Goal: Information Seeking & Learning: Learn about a topic

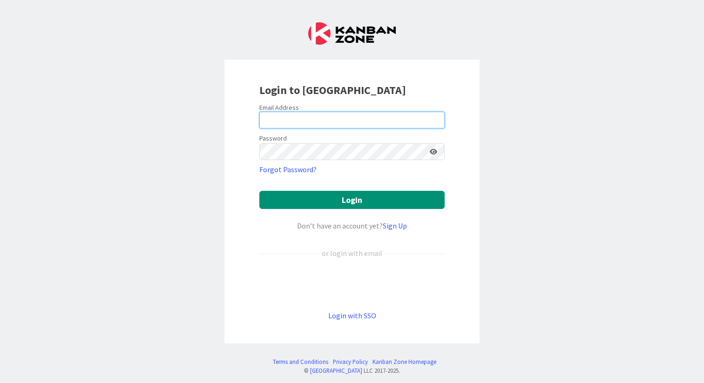
click at [375, 122] on input "email" at bounding box center [351, 120] width 185 height 17
type input "[PERSON_NAME][EMAIL_ADDRESS][DOMAIN_NAME]"
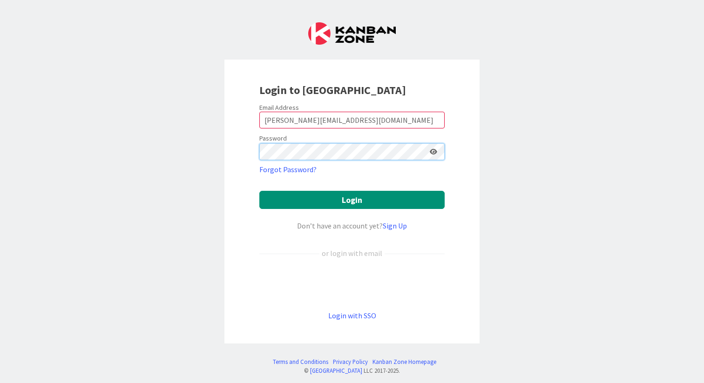
click at [259, 191] on button "Login" at bounding box center [351, 200] width 185 height 18
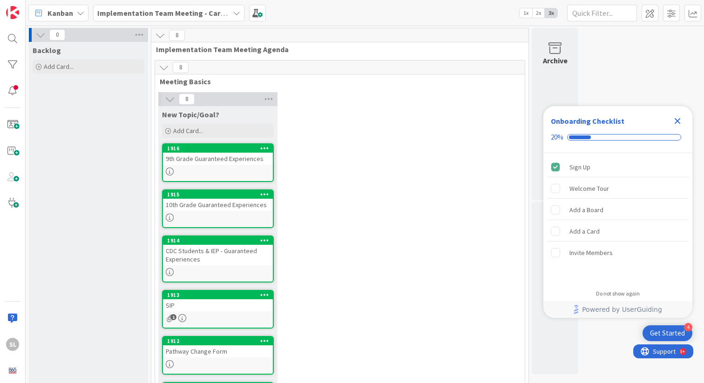
click at [222, 307] on div "SIP" at bounding box center [218, 305] width 110 height 12
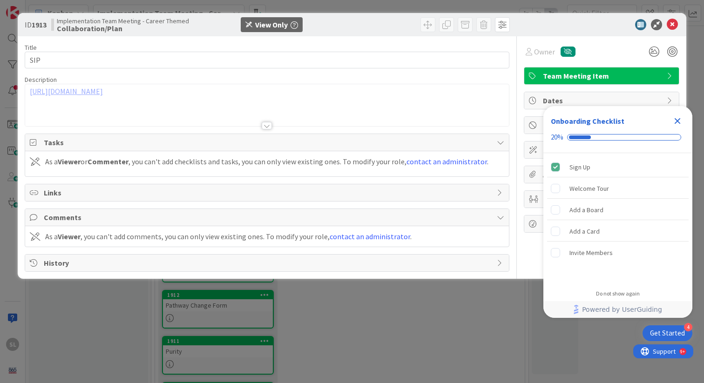
click at [678, 121] on icon "Close Checklist" at bounding box center [677, 121] width 6 height 6
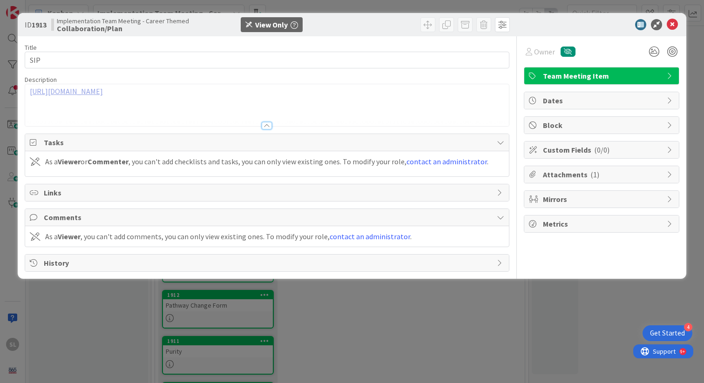
click at [103, 94] on link "[URL][DOMAIN_NAME]" at bounding box center [66, 91] width 73 height 9
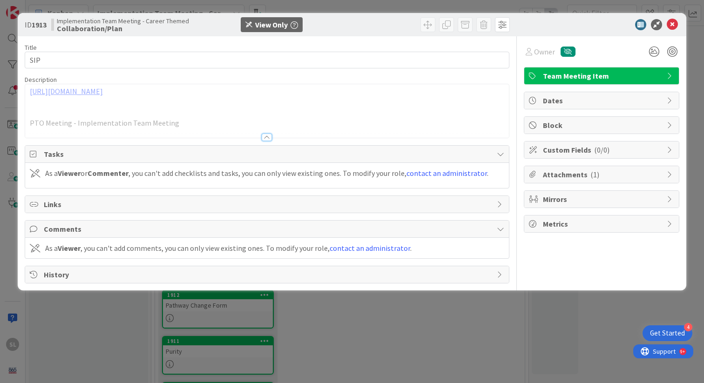
click at [505, 328] on div "ID 1913 Implementation Team Meeting - Career Themed Collaboration/Plan View Onl…" at bounding box center [352, 191] width 704 height 383
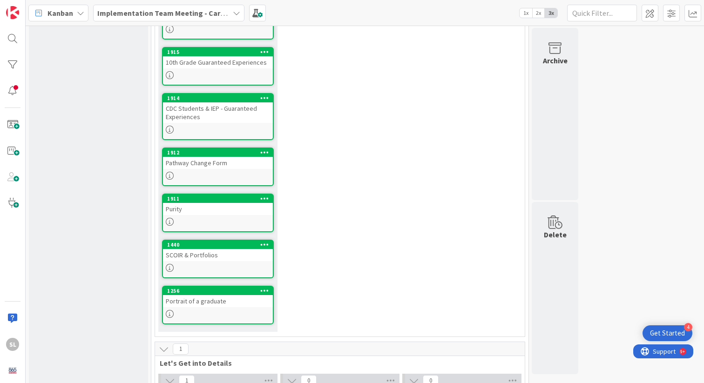
scroll to position [151, 0]
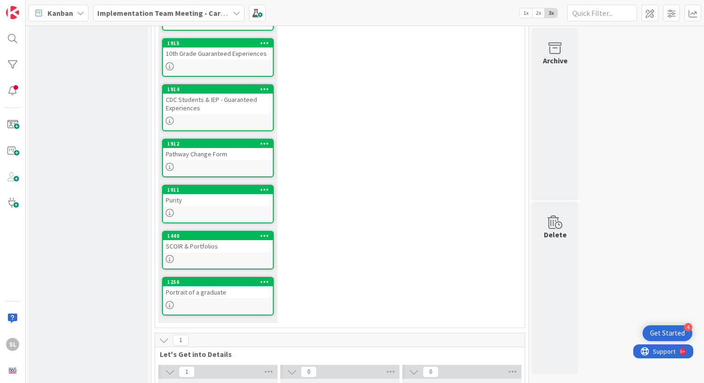
click at [198, 298] on link "1256 Portrait of a graduate" at bounding box center [218, 296] width 112 height 39
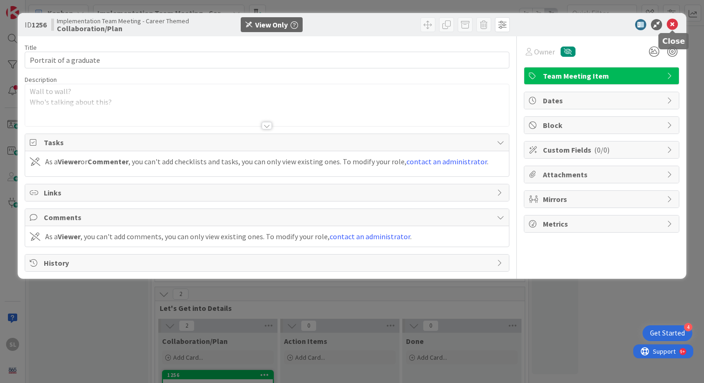
click at [672, 26] on icon at bounding box center [671, 24] width 11 height 11
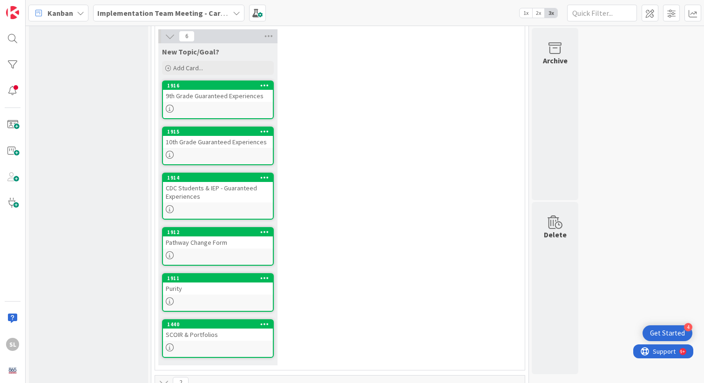
scroll to position [77, 0]
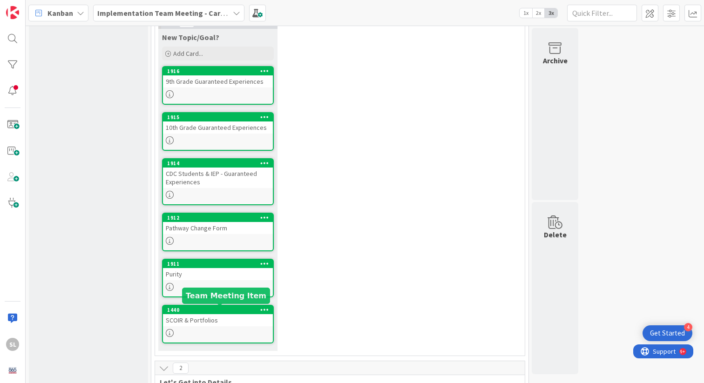
click at [212, 334] on div at bounding box center [218, 333] width 110 height 8
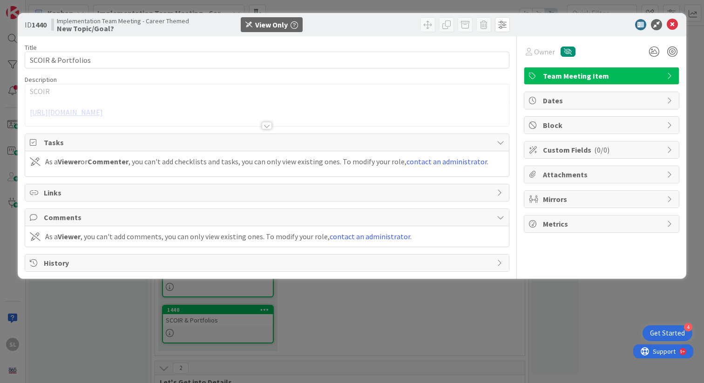
click at [111, 119] on div at bounding box center [267, 114] width 484 height 24
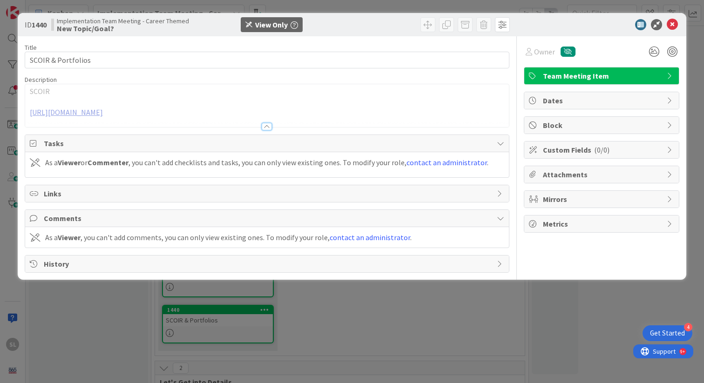
click at [103, 117] on link "[URL][DOMAIN_NAME]" at bounding box center [66, 111] width 73 height 9
click at [103, 114] on link "[URL][DOMAIN_NAME]" at bounding box center [66, 111] width 73 height 9
click at [103, 113] on link "[URL][DOMAIN_NAME]" at bounding box center [66, 111] width 73 height 9
click at [671, 25] on icon at bounding box center [671, 24] width 11 height 11
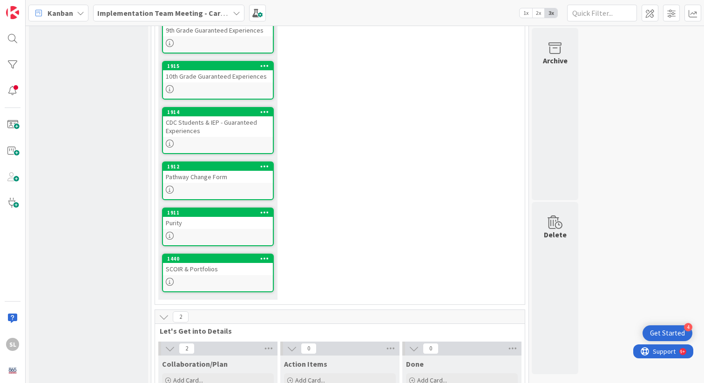
click at [232, 223] on div "Purity" at bounding box center [218, 223] width 110 height 12
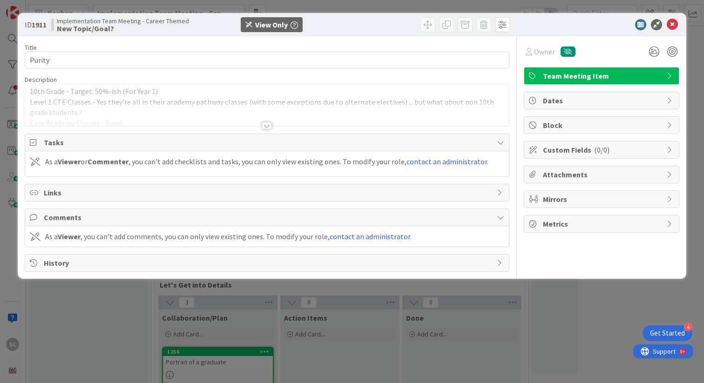
click at [266, 126] on div at bounding box center [267, 125] width 10 height 7
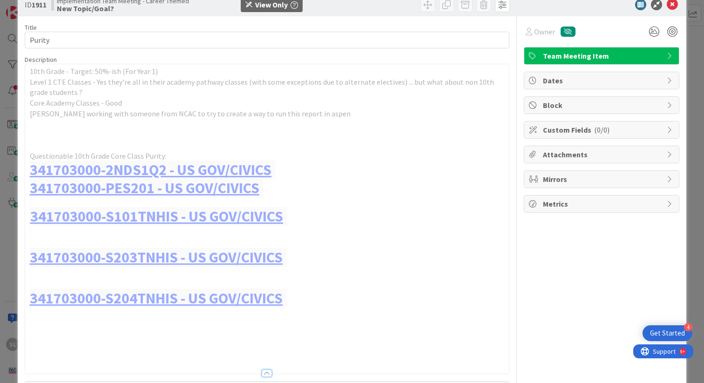
scroll to position [22, 0]
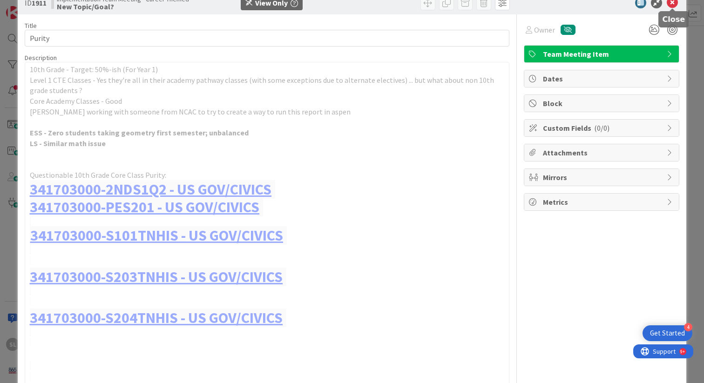
click at [674, 2] on icon at bounding box center [671, 2] width 11 height 11
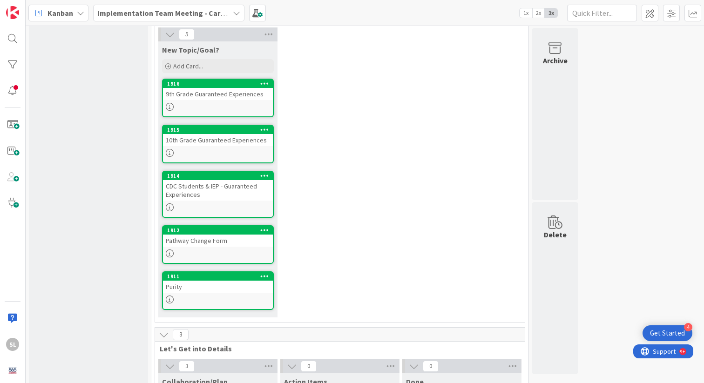
scroll to position [56, 0]
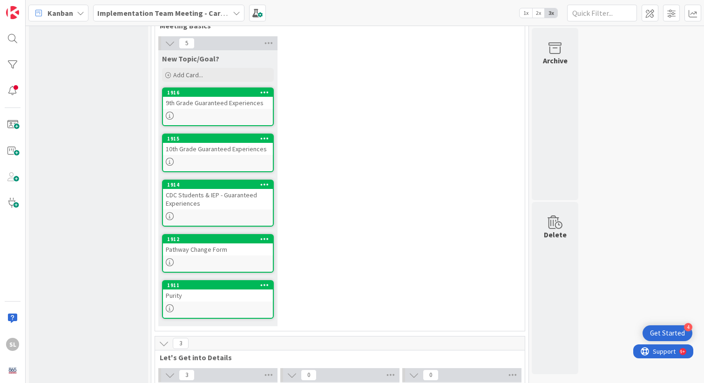
click at [207, 255] on div "Pathway Change Form" at bounding box center [218, 249] width 110 height 12
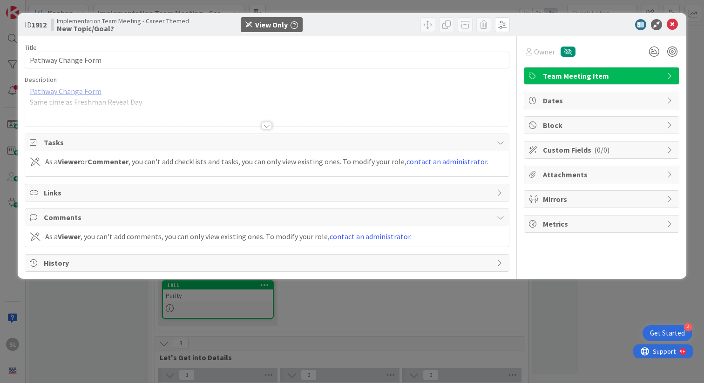
click at [85, 91] on link "Pathway Change Form" at bounding box center [66, 91] width 72 height 9
click at [673, 24] on icon at bounding box center [671, 24] width 11 height 11
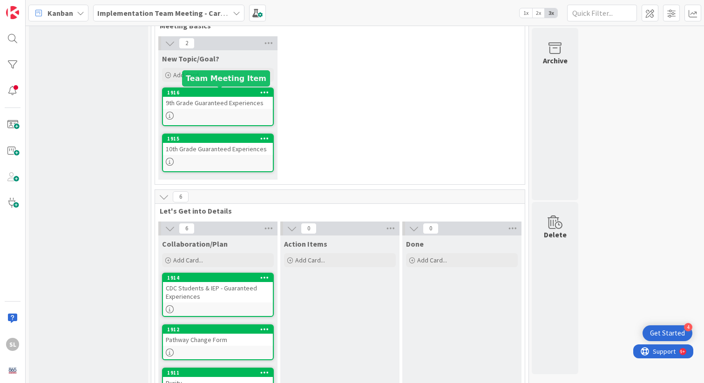
click at [228, 107] on div "9th Grade Guaranteed Experiences" at bounding box center [218, 103] width 110 height 12
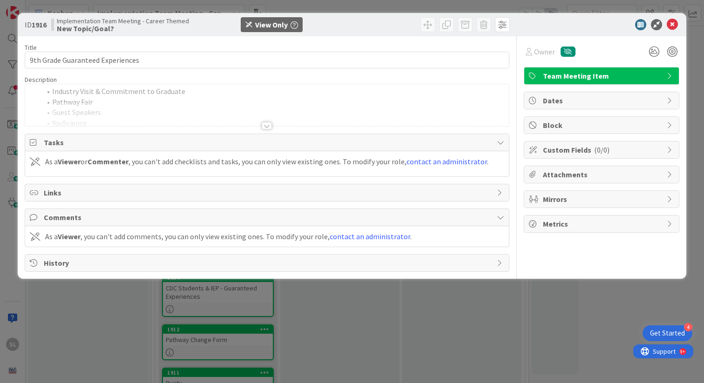
click at [268, 127] on div at bounding box center [267, 125] width 10 height 7
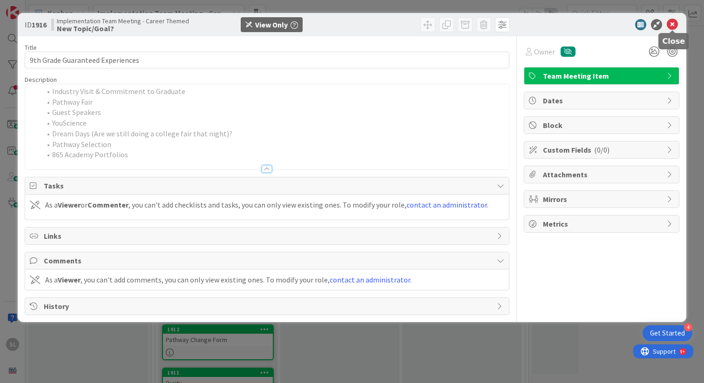
click at [672, 24] on icon at bounding box center [671, 24] width 11 height 11
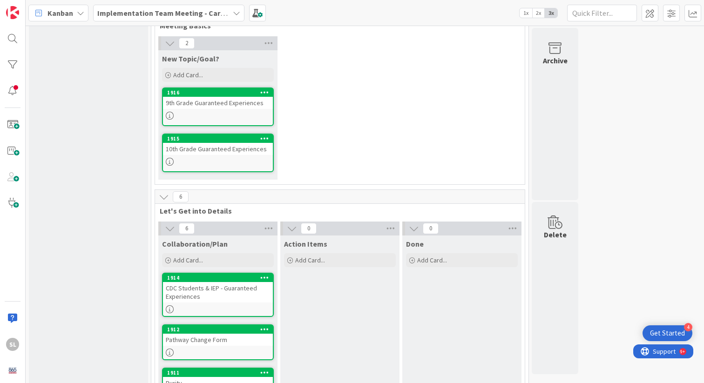
click at [227, 151] on div "10th Grade Guaranteed Experiences" at bounding box center [218, 149] width 110 height 12
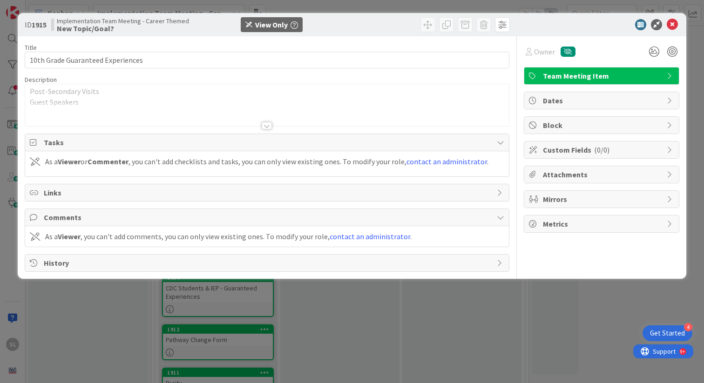
click at [265, 126] on div at bounding box center [267, 125] width 10 height 7
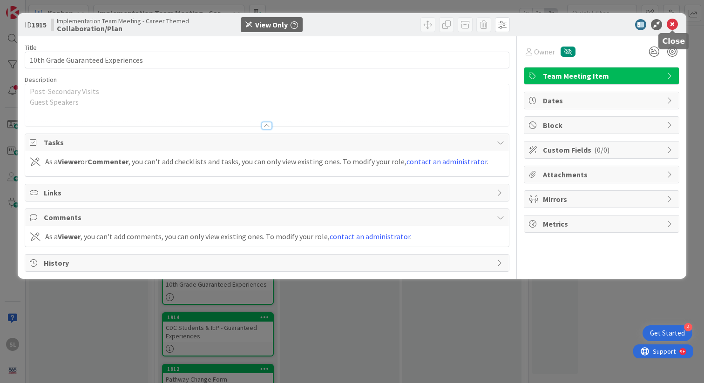
click at [671, 24] on icon at bounding box center [671, 24] width 11 height 11
